Goal: Task Accomplishment & Management: Manage account settings

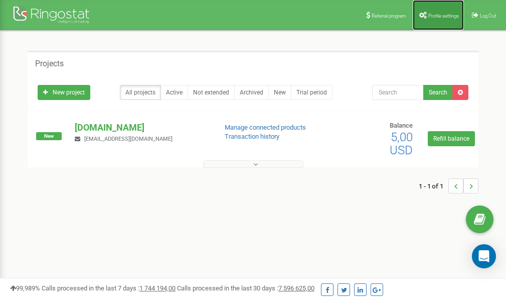
click at [428, 21] on link "Profile settings" at bounding box center [438, 15] width 51 height 30
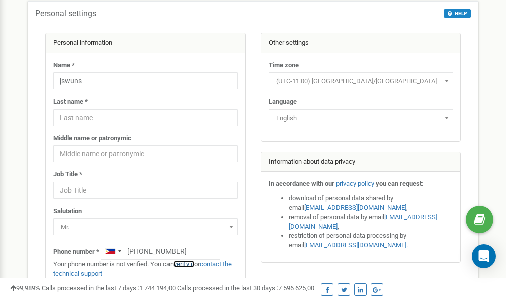
click at [187, 264] on link "verify it" at bounding box center [184, 264] width 21 height 8
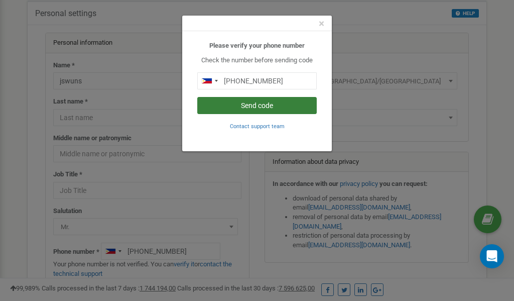
click at [267, 107] on button "Send code" at bounding box center [256, 105] width 119 height 17
